Goal: Task Accomplishment & Management: Manage account settings

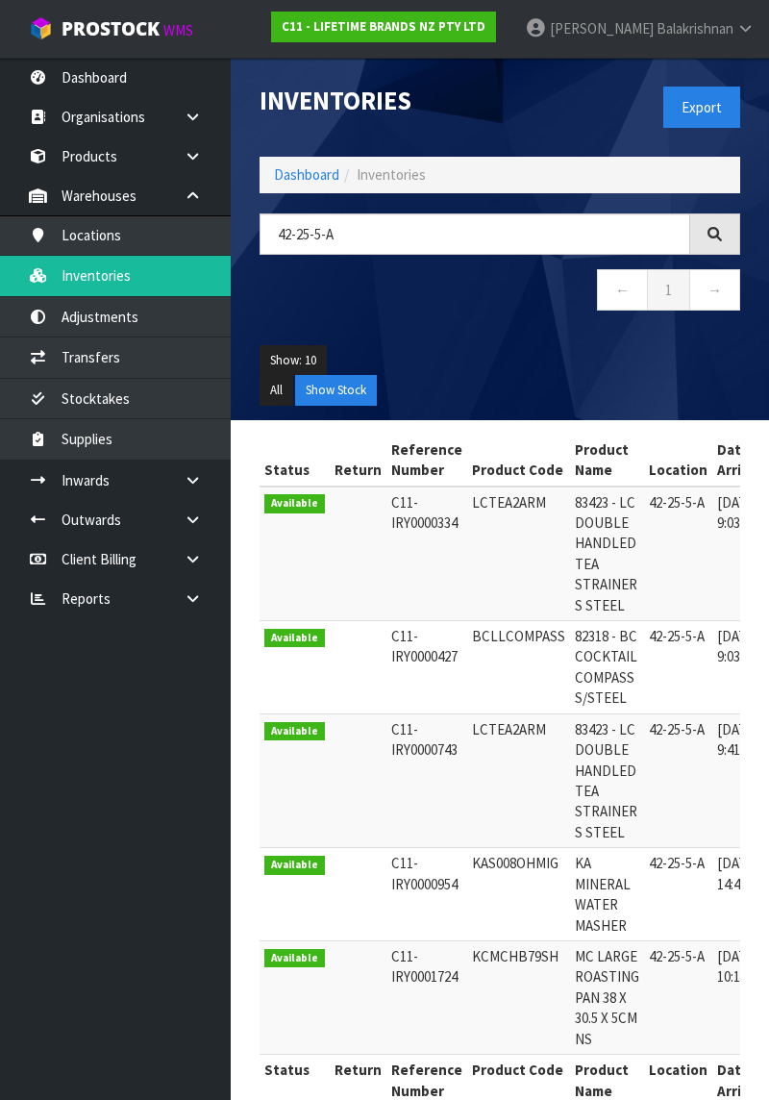
click at [732, 33] on span "Balakrishnan" at bounding box center [695, 28] width 77 height 18
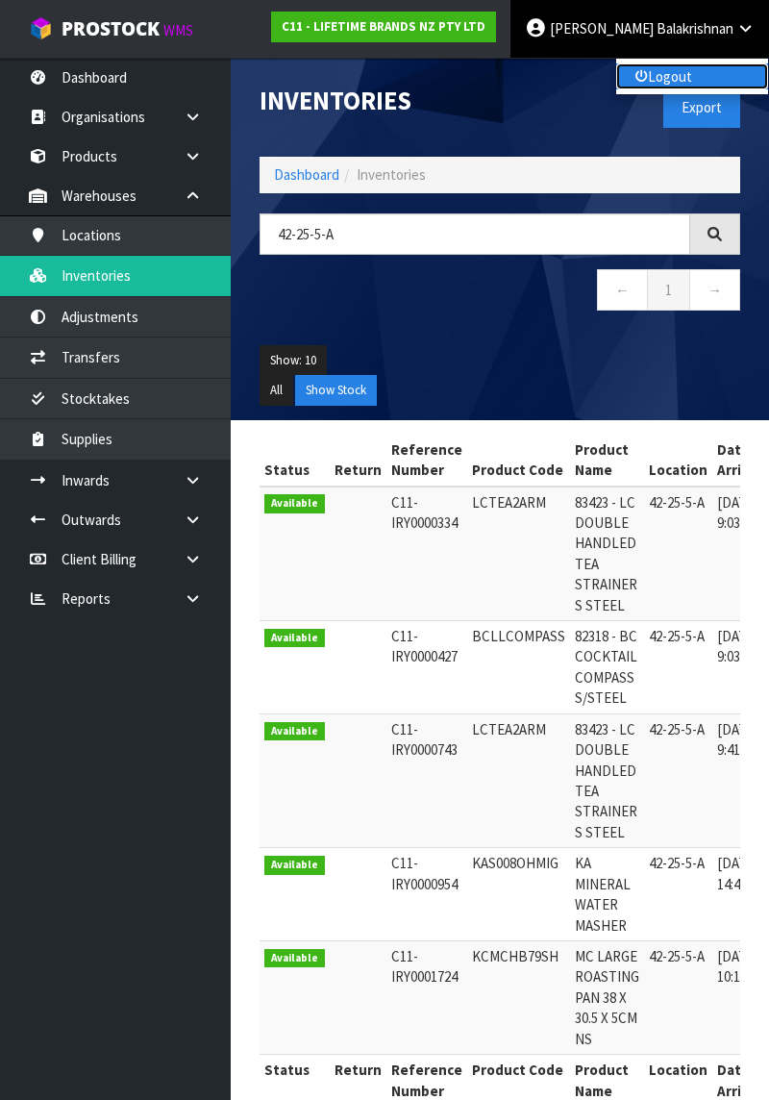
click at [711, 67] on link "Logout" at bounding box center [692, 76] width 152 height 26
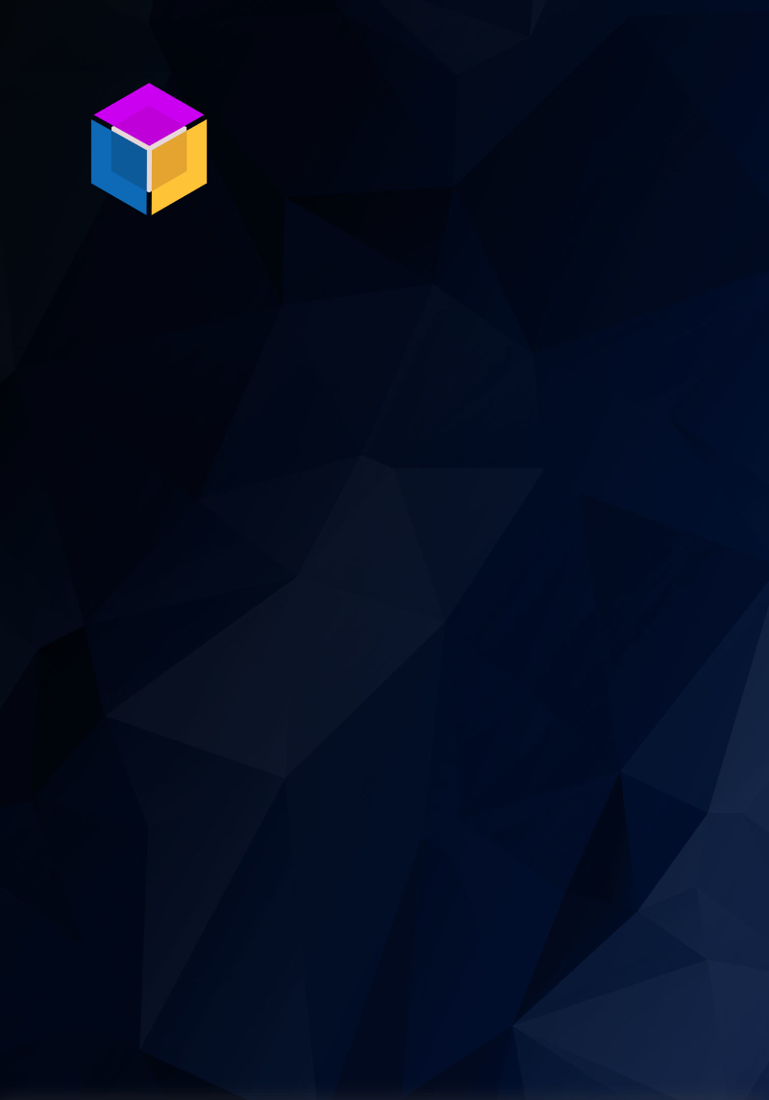
click at [757, 615] on section "P ro S tock WMS" at bounding box center [384, 550] width 769 height 1100
